Goal: Task Accomplishment & Management: Use online tool/utility

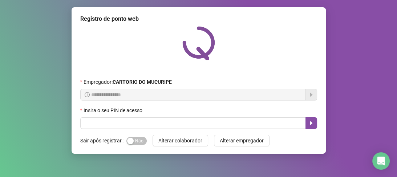
click at [153, 134] on button "Alterar colaborador" at bounding box center [181, 140] width 56 height 12
type input "*****"
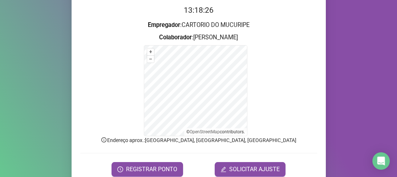
scroll to position [87, 0]
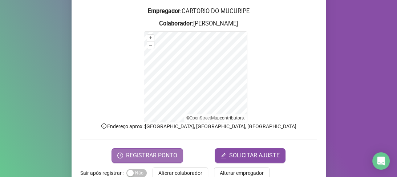
click at [168, 153] on span "REGISTRAR PONTO" at bounding box center [151, 155] width 51 height 9
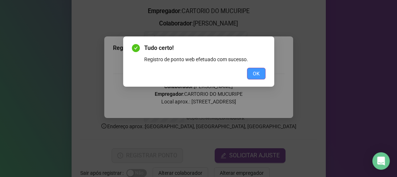
drag, startPoint x: 256, startPoint y: 77, endPoint x: 192, endPoint y: 61, distance: 65.9
click at [255, 77] on span "OK" at bounding box center [256, 73] width 7 height 8
